Goal: Task Accomplishment & Management: Use online tool/utility

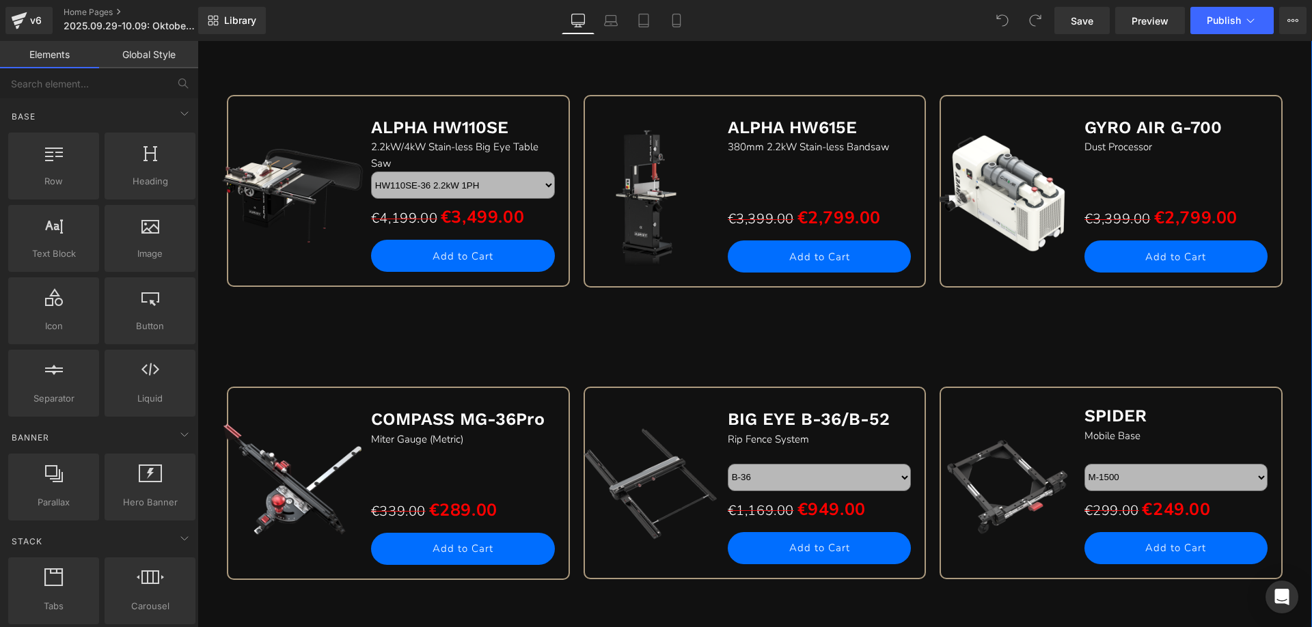
scroll to position [1161, 0]
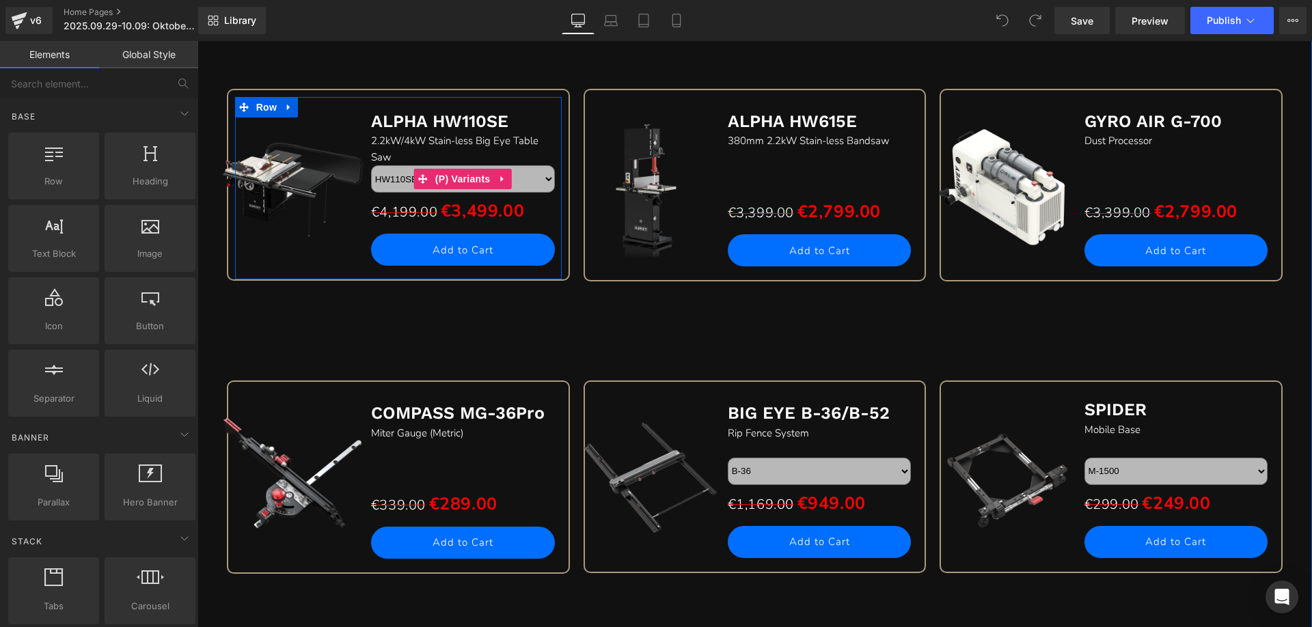
click at [506, 177] on select "HW110SE-36 2.2kW 1PH HW110SE-52 2.2kW 1PH HW110SE-36T 4kW 3PH HW110SE-52T 4kW 3…" at bounding box center [463, 178] width 184 height 27
click at [371, 165] on select "HW110SE-36 2.2kW 1PH HW110SE-52 2.2kW 1PH HW110SE-36T 4kW 3PH HW110SE-52T 4kW 3…" at bounding box center [463, 178] width 184 height 27
click at [527, 181] on select "HW110SE-36 2.2kW 1PH HW110SE-52 2.2kW 1PH HW110SE-36T 4kW 3PH HW110SE-52T 4kW 3…" at bounding box center [463, 178] width 184 height 27
click at [371, 165] on select "HW110SE-36 2.2kW 1PH HW110SE-52 2.2kW 1PH HW110SE-36T 4kW 3PH HW110SE-52T 4kW 3…" at bounding box center [463, 178] width 184 height 27
click at [513, 179] on select "HW110SE-36 2.2kW 1PH HW110SE-52 2.2kW 1PH HW110SE-36T 4kW 3PH HW110SE-52T 4kW 3…" at bounding box center [463, 178] width 184 height 27
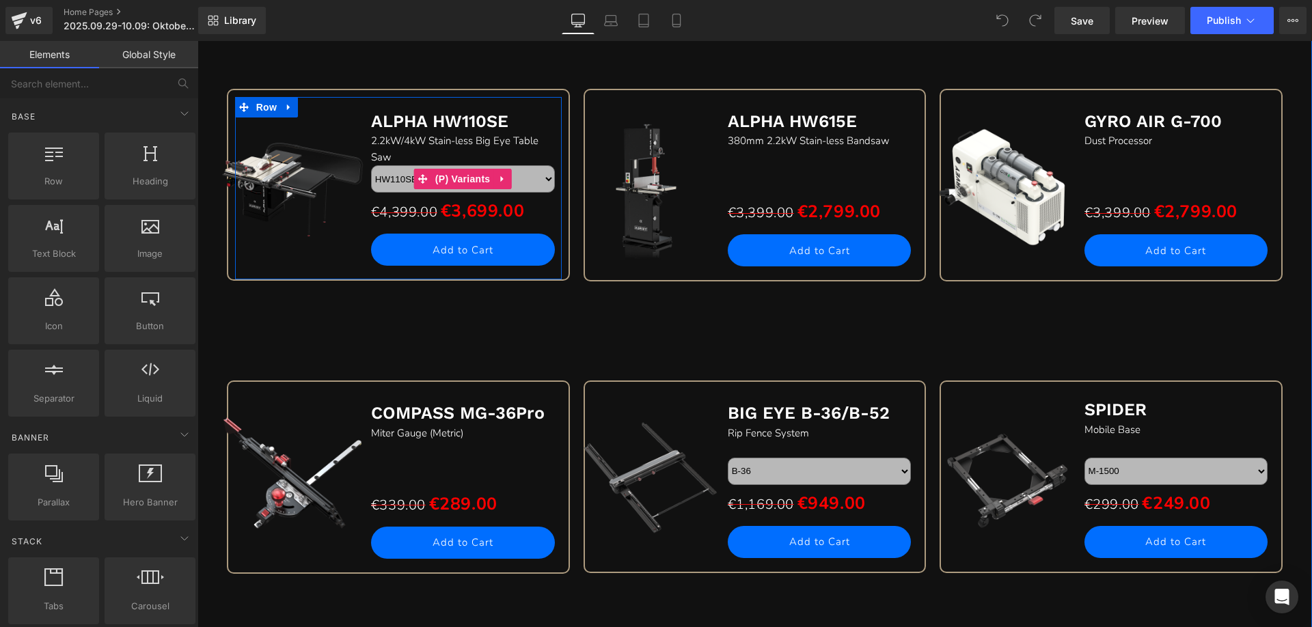
select select "HW110SE-52T 4kW 3PH"
click at [371, 165] on select "HW110SE-36 2.2kW 1PH HW110SE-52 2.2kW 1PH HW110SE-36T 4kW 3PH HW110SE-52T 4kW 3…" at bounding box center [463, 178] width 184 height 27
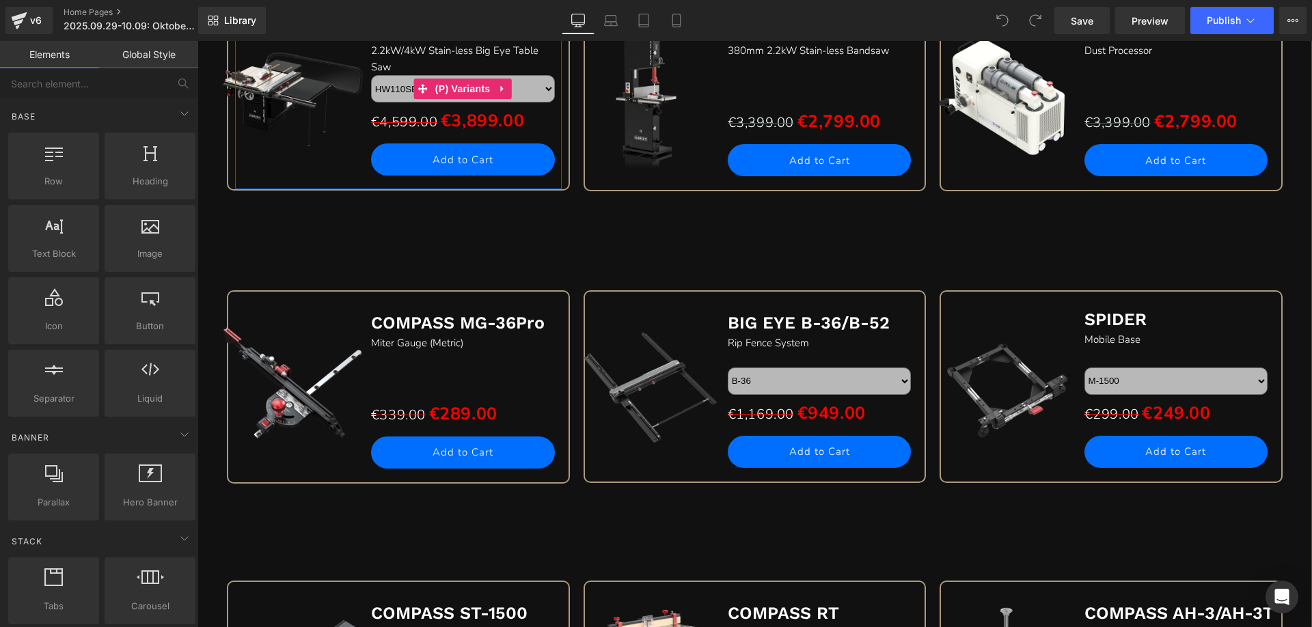
scroll to position [1298, 0]
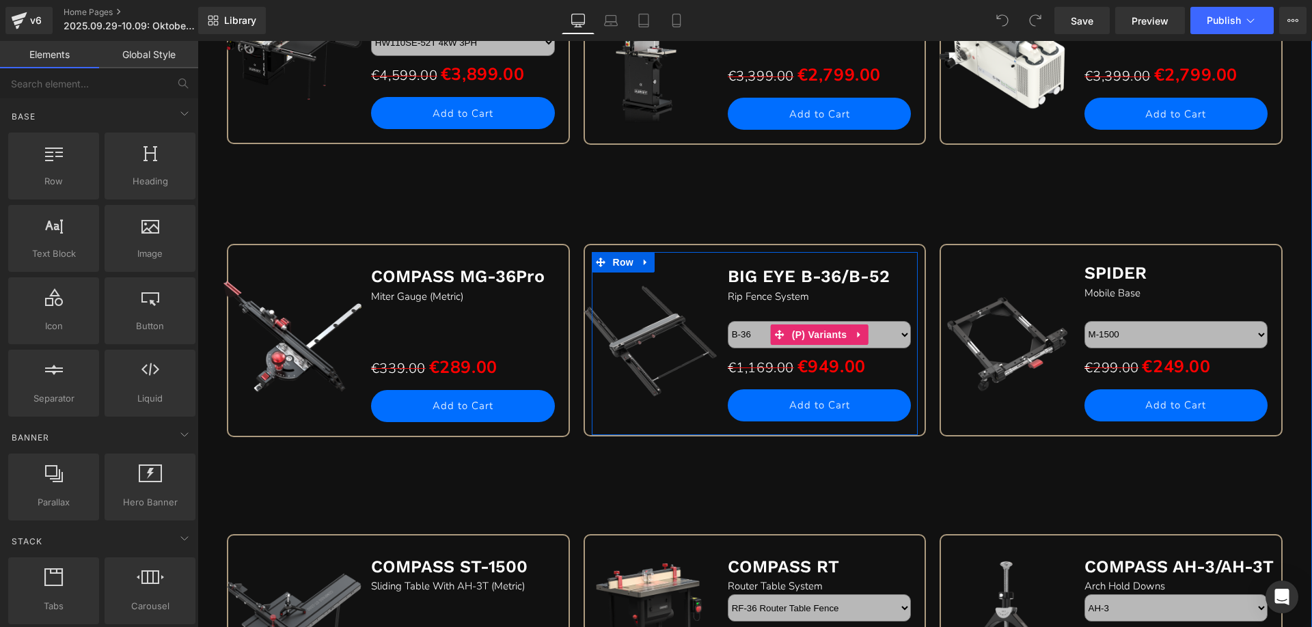
click at [871, 339] on select "B-36 B-52" at bounding box center [820, 334] width 184 height 27
select select "B-52"
click at [728, 321] on select "B-36 B-52" at bounding box center [820, 334] width 184 height 27
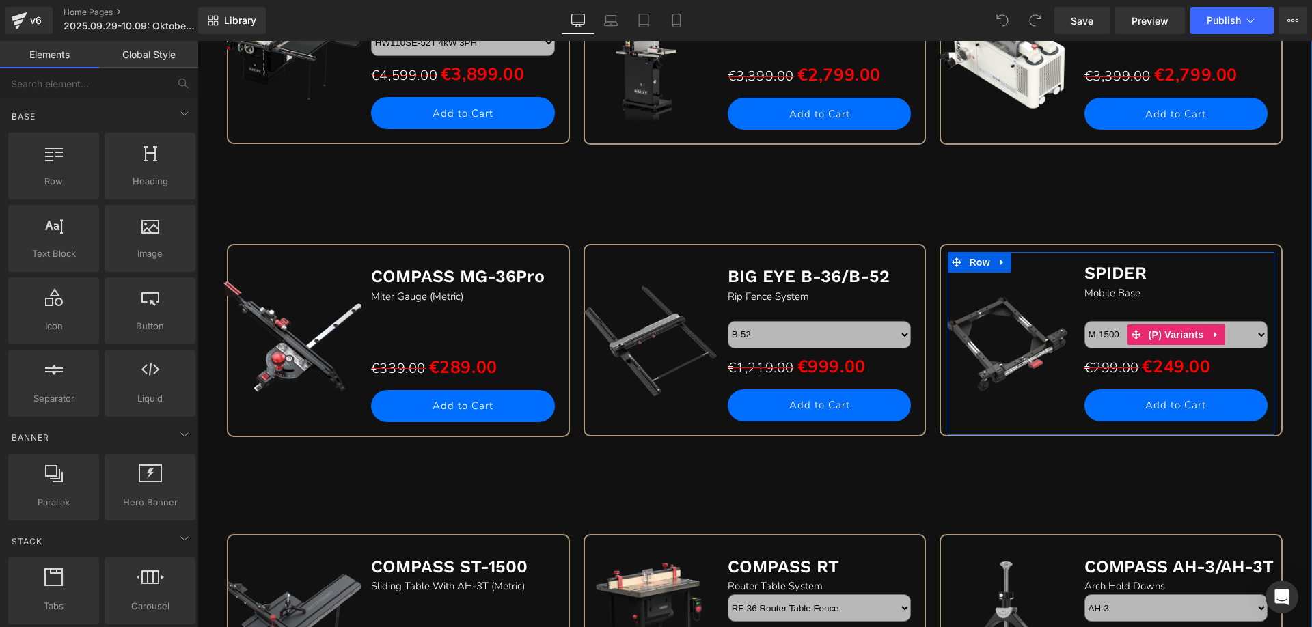
click at [1239, 333] on select "M-1500 M-1500Pro M-1500E" at bounding box center [1176, 334] width 184 height 27
click at [1084, 321] on select "M-1500 M-1500Pro M-1500E" at bounding box center [1176, 334] width 184 height 27
drag, startPoint x: 1243, startPoint y: 335, endPoint x: 1228, endPoint y: 345, distance: 17.8
click at [1243, 335] on select "M-1500 M-1500Pro M-1500E" at bounding box center [1176, 334] width 184 height 27
select select "M-1500E"
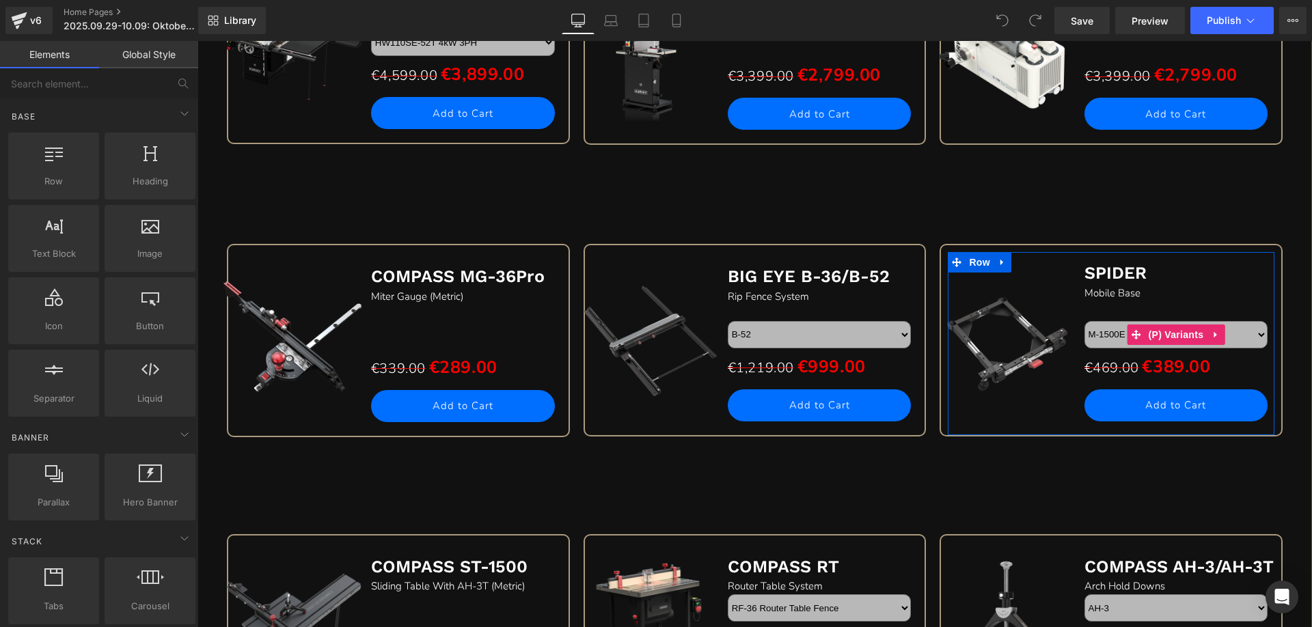
click at [1084, 321] on select "M-1500 M-1500Pro M-1500E" at bounding box center [1176, 334] width 184 height 27
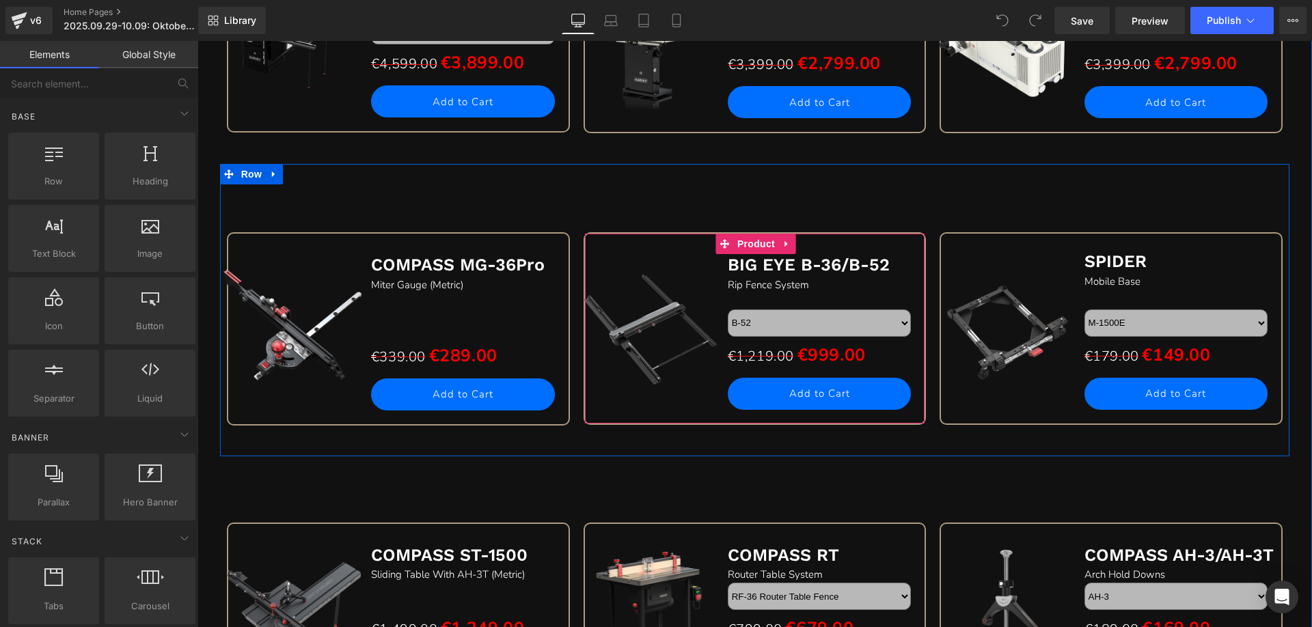
scroll to position [1640, 0]
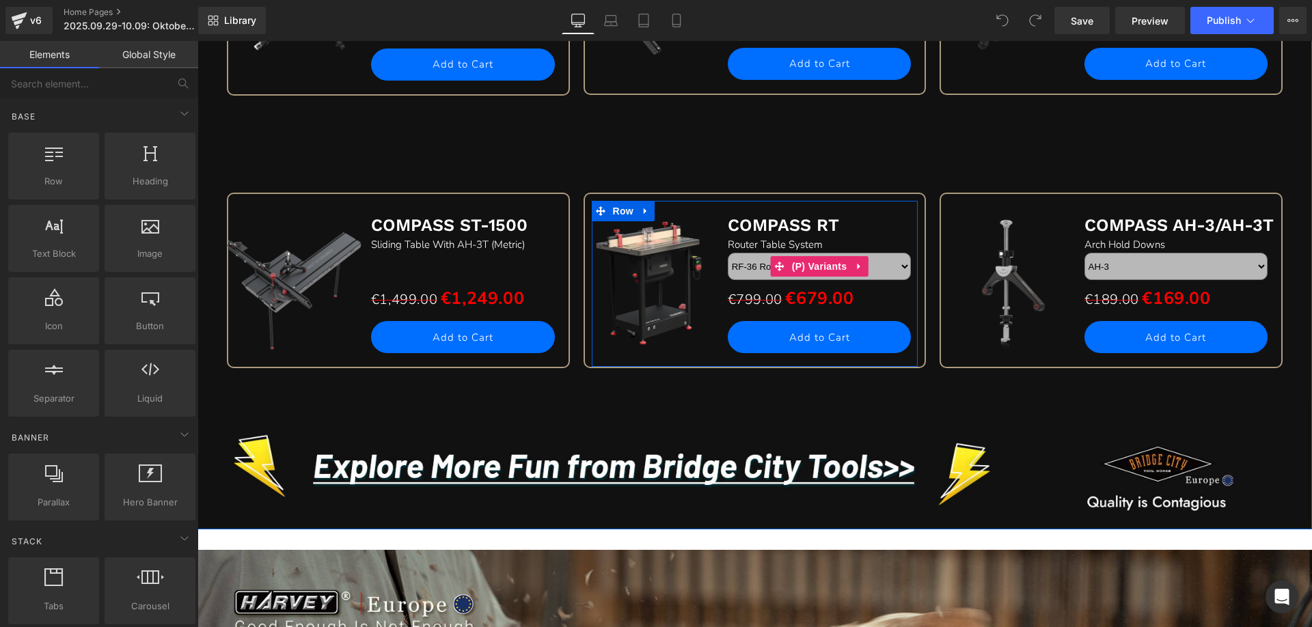
drag, startPoint x: 890, startPoint y: 264, endPoint x: 883, endPoint y: 275, distance: 13.8
click at [890, 264] on select "RF-36 Router Table Fence RT-800 800mm Stain-less Router Table RT-DC Dust Collec…" at bounding box center [820, 266] width 184 height 27
click at [728, 253] on select "RF-36 Router Table Fence RT-800 800mm Stain-less Router Table RT-DC Dust Collec…" at bounding box center [820, 266] width 184 height 27
drag, startPoint x: 898, startPoint y: 266, endPoint x: 883, endPoint y: 275, distance: 17.5
click at [898, 266] on select "RF-36 Router Table Fence RT-800 800mm Stain-less Router Table RT-DC Dust Collec…" at bounding box center [820, 266] width 184 height 27
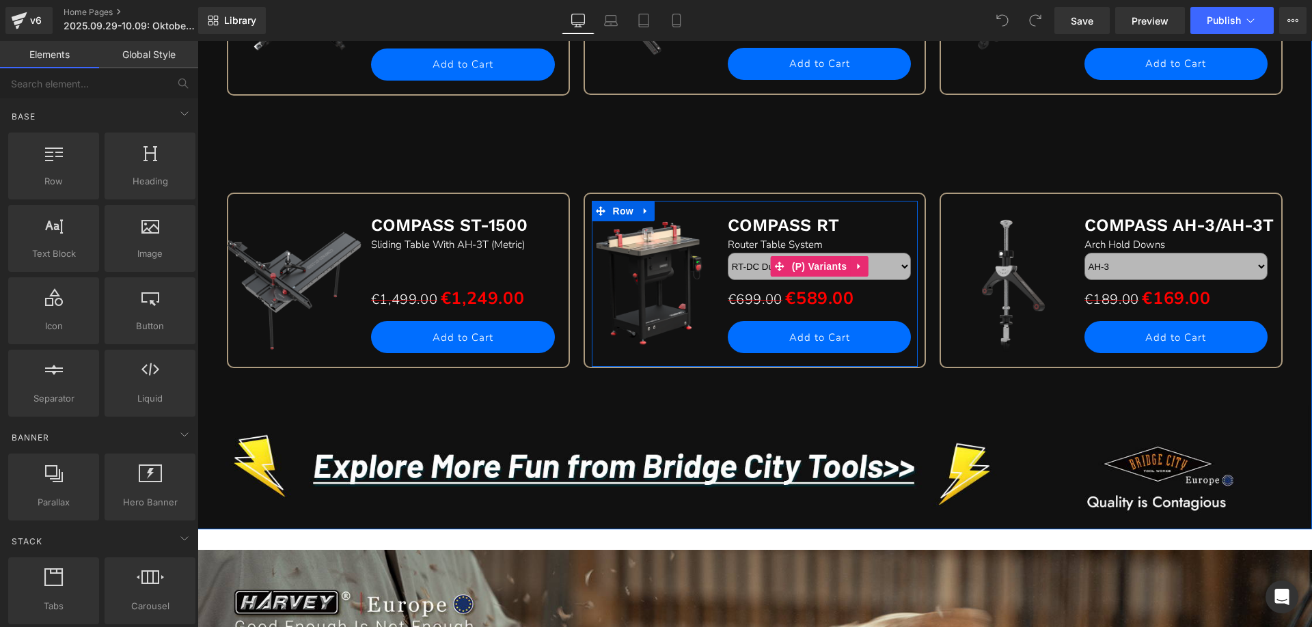
click at [728, 253] on select "RF-36 Router Table Fence RT-800 800mm Stain-less Router Table RT-DC Dust Collec…" at bounding box center [820, 266] width 184 height 27
click at [881, 266] on select "RF-36 Router Table Fence RT-800 800mm Stain-less Router Table RT-DC Dust Collec…" at bounding box center [820, 266] width 184 height 27
select select "RT-S Router Table Stand"
click at [728, 253] on select "RF-36 Router Table Fence RT-800 800mm Stain-less Router Table RT-DC Dust Collec…" at bounding box center [820, 266] width 184 height 27
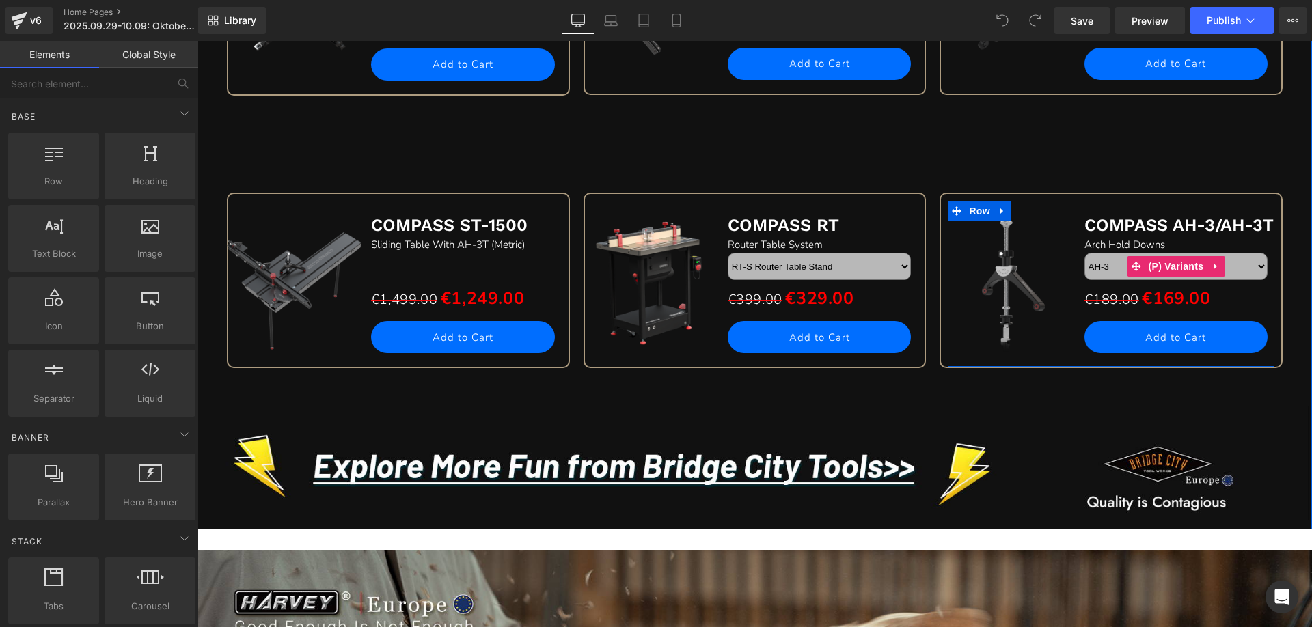
click at [1247, 266] on select "AH-3 AH-3T" at bounding box center [1176, 266] width 184 height 27
select select "AH-3T"
click at [1084, 253] on select "AH-3 AH-3T" at bounding box center [1176, 266] width 184 height 27
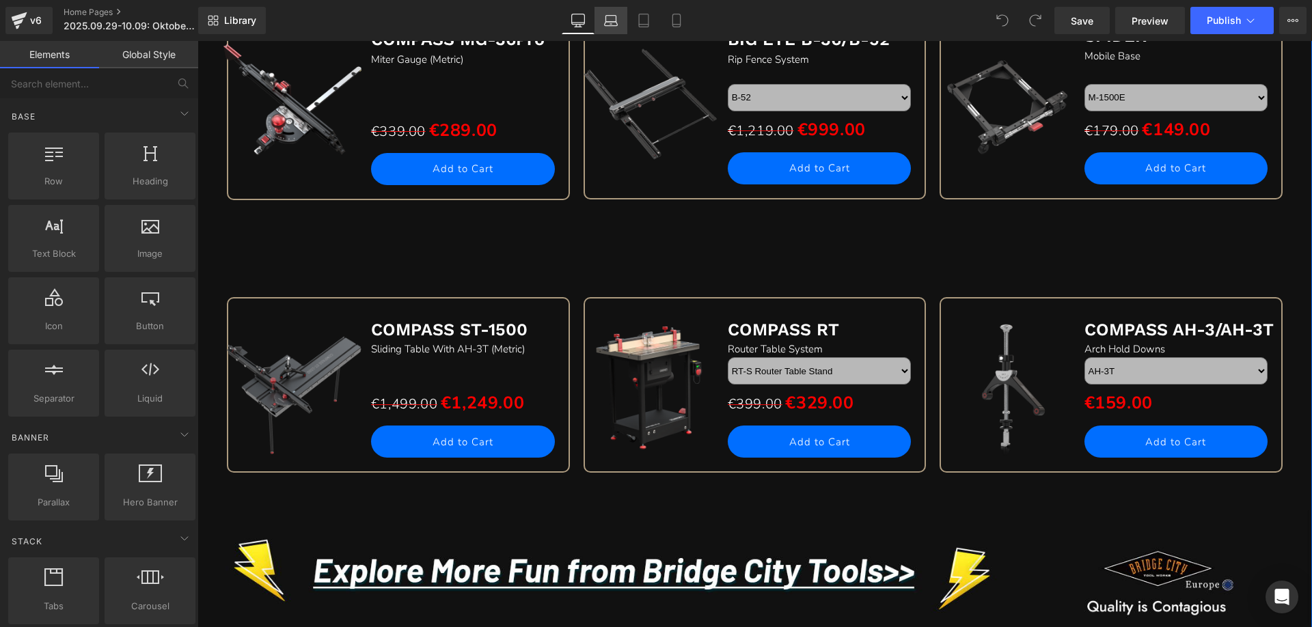
scroll to position [1366, 0]
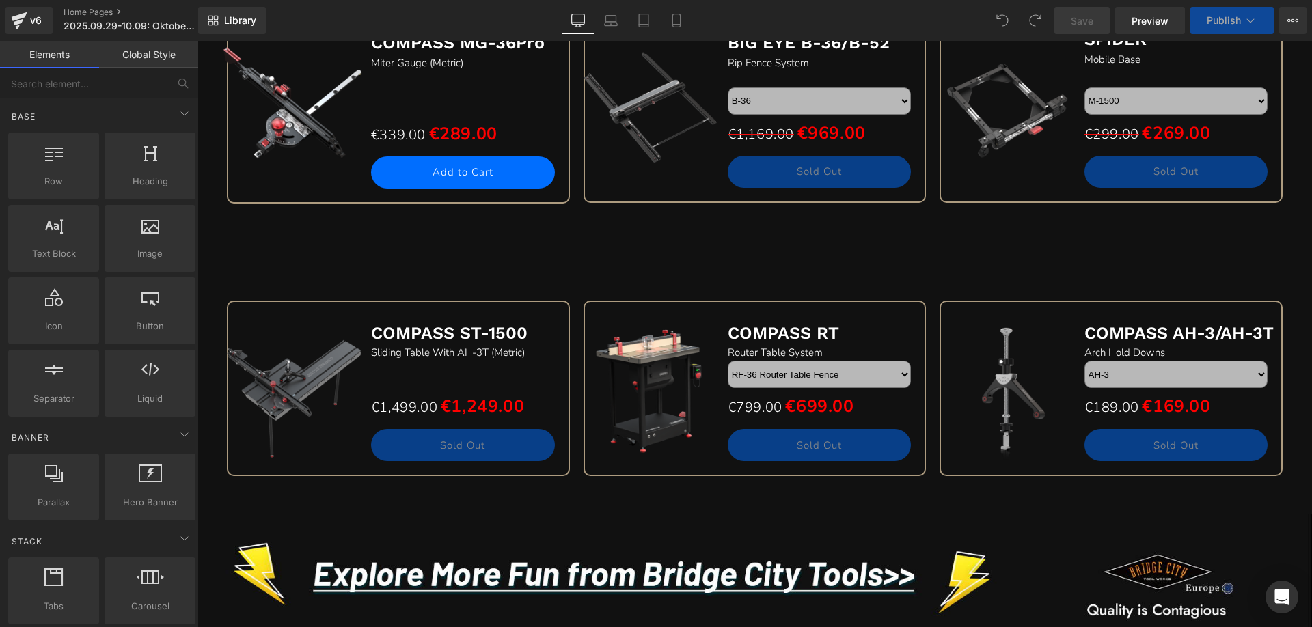
scroll to position [1571, 0]
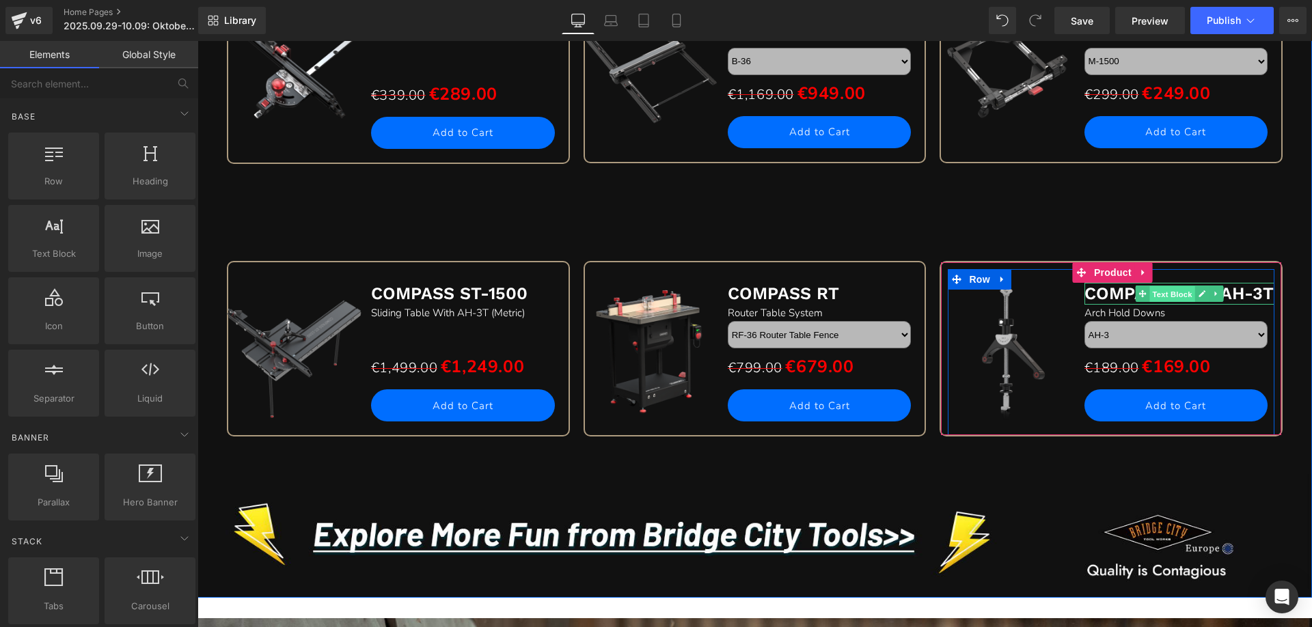
click at [1152, 288] on span "Text Block" at bounding box center [1171, 294] width 45 height 16
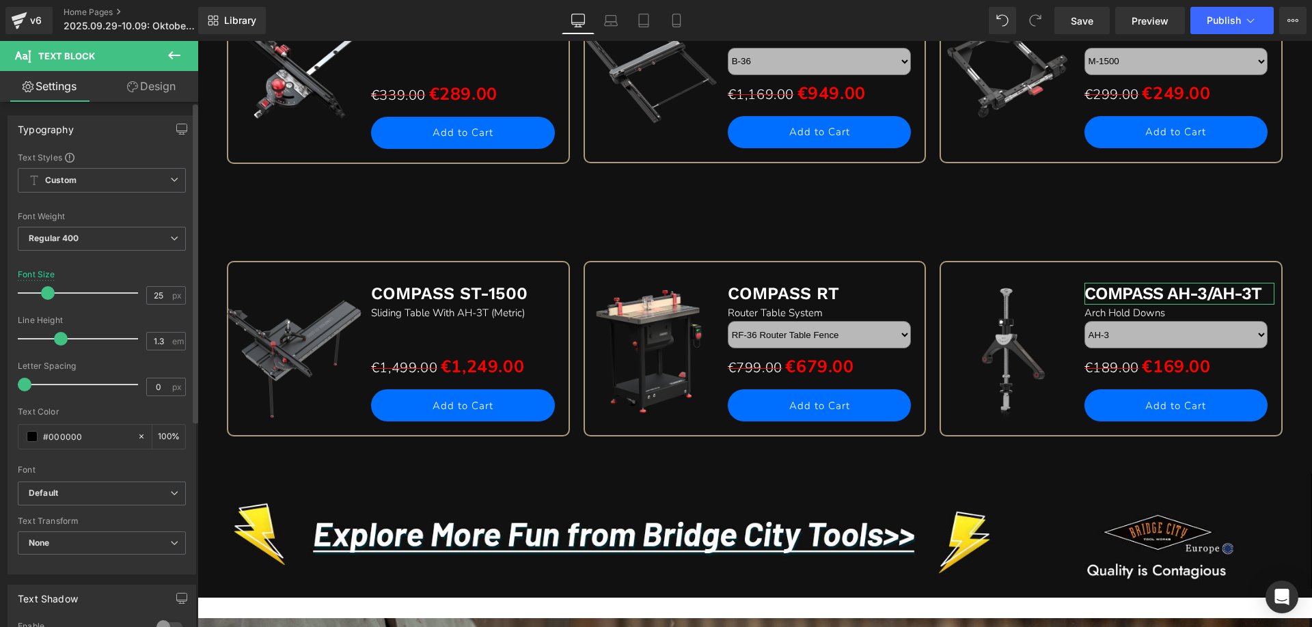
drag, startPoint x: 44, startPoint y: 383, endPoint x: 23, endPoint y: 382, distance: 21.9
click at [23, 382] on span at bounding box center [25, 385] width 14 height 14
click at [1217, 19] on span "Publish" at bounding box center [1224, 20] width 34 height 11
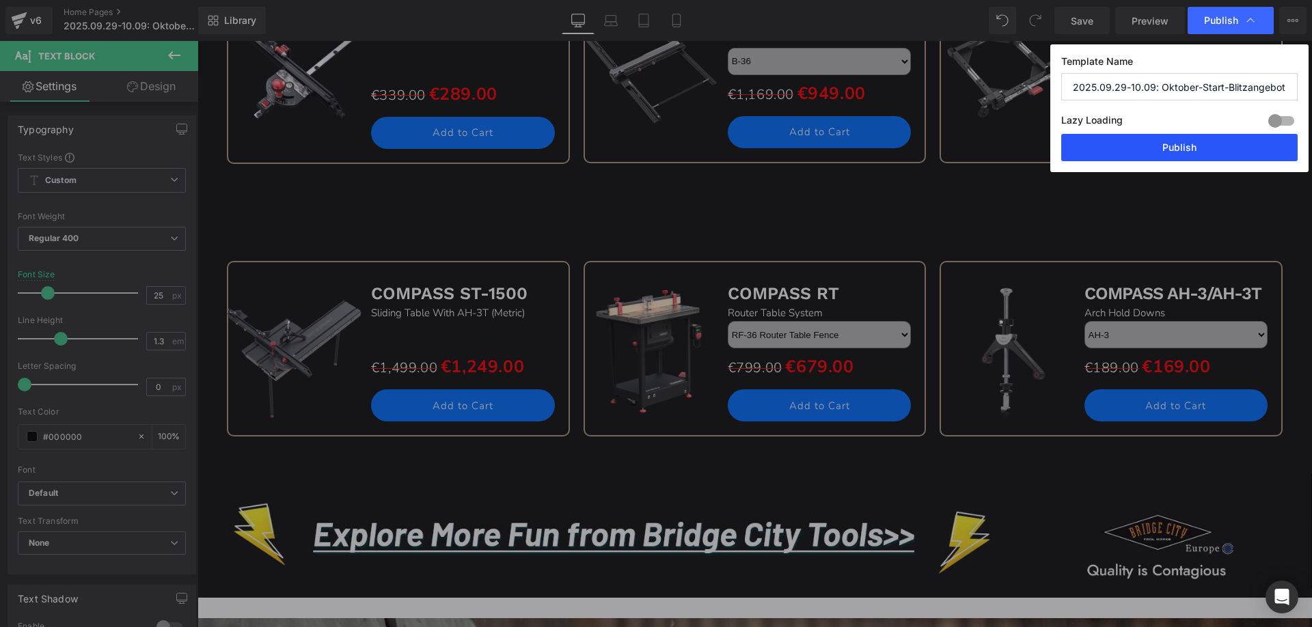
click at [1125, 143] on button "Publish" at bounding box center [1179, 147] width 236 height 27
